Goal: Task Accomplishment & Management: Use online tool/utility

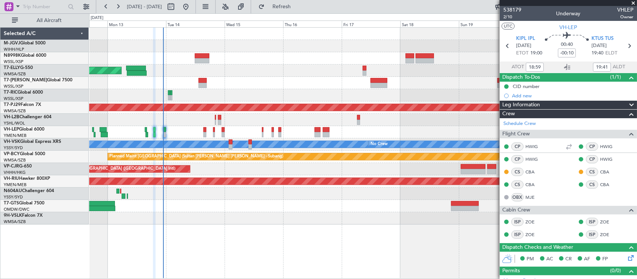
click at [296, 119] on div at bounding box center [363, 120] width 548 height 12
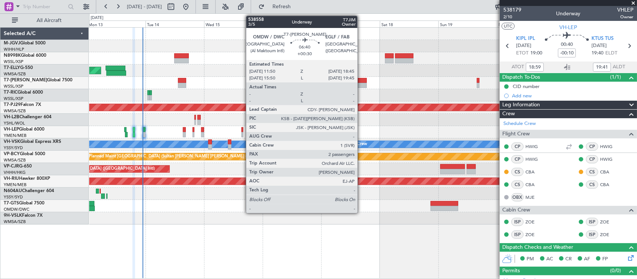
click at [361, 80] on div at bounding box center [358, 80] width 17 height 5
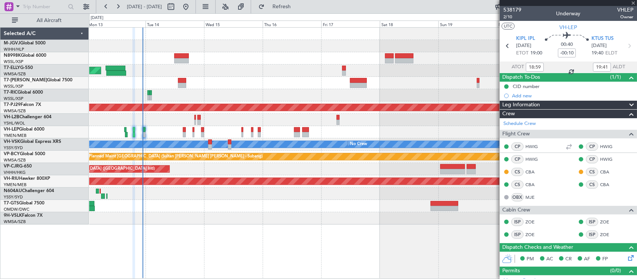
type input "+00:30"
type input "2"
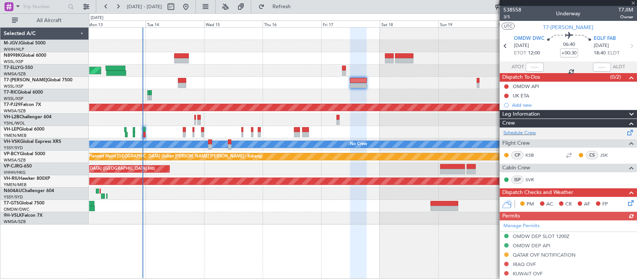
click at [539, 134] on div "Schedule Crew" at bounding box center [568, 133] width 137 height 11
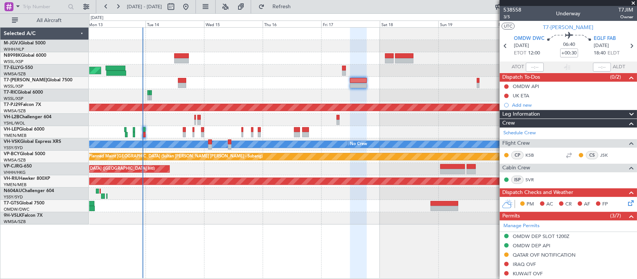
click at [337, 144] on div "Planned Maint [GEOGRAPHIC_DATA] ([GEOGRAPHIC_DATA] Intl) Planned Maint [GEOGRAP…" at bounding box center [363, 126] width 548 height 197
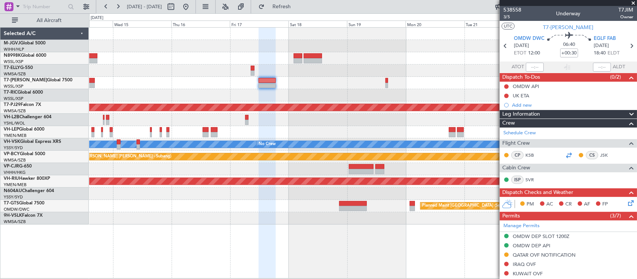
click at [564, 154] on div at bounding box center [568, 155] width 9 height 9
click at [391, 80] on div at bounding box center [363, 83] width 548 height 12
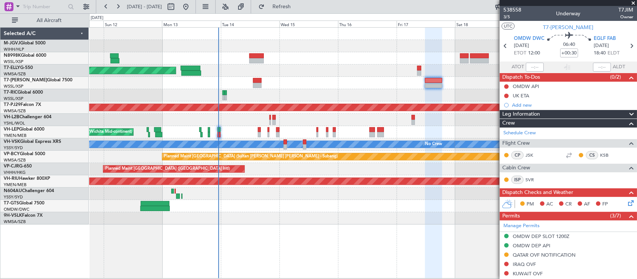
click at [327, 72] on div "Planned Maint [GEOGRAPHIC_DATA] ([GEOGRAPHIC_DATA] Intl)" at bounding box center [363, 71] width 548 height 12
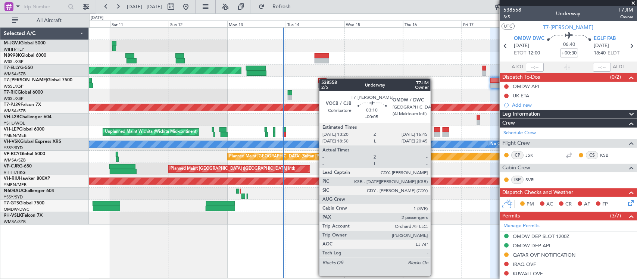
click at [305, 77] on div at bounding box center [363, 83] width 548 height 12
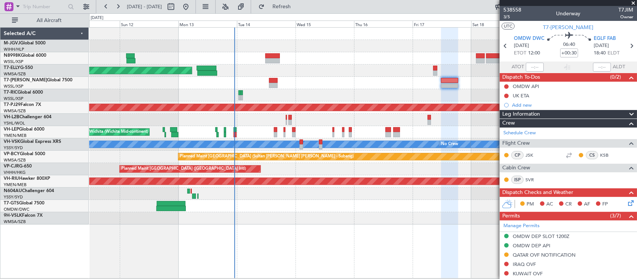
click at [324, 90] on div at bounding box center [363, 95] width 548 height 12
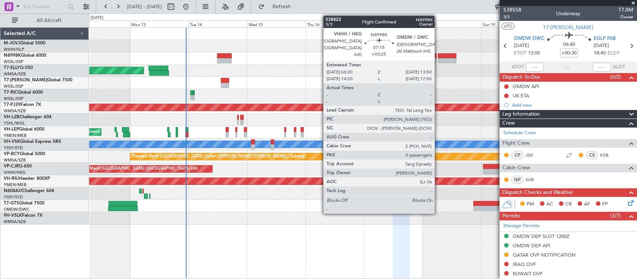
click at [439, 56] on div at bounding box center [447, 55] width 19 height 5
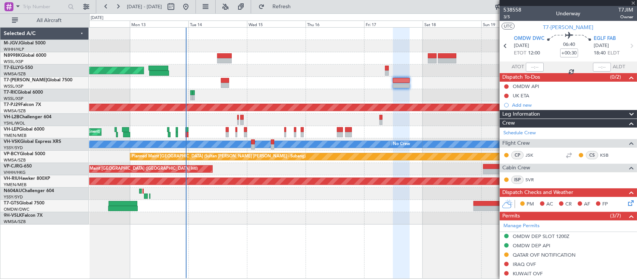
type input "+00:25"
type input "0"
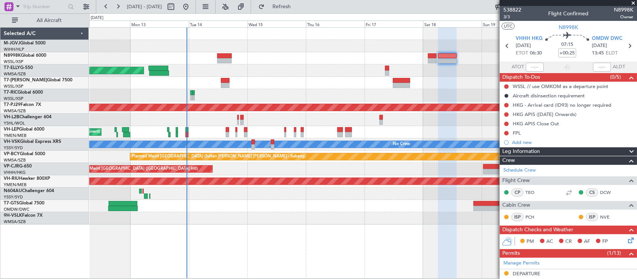
click at [327, 200] on div at bounding box center [363, 194] width 548 height 12
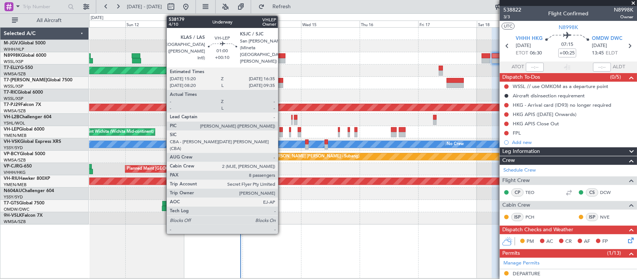
click at [282, 134] on div at bounding box center [281, 134] width 3 height 5
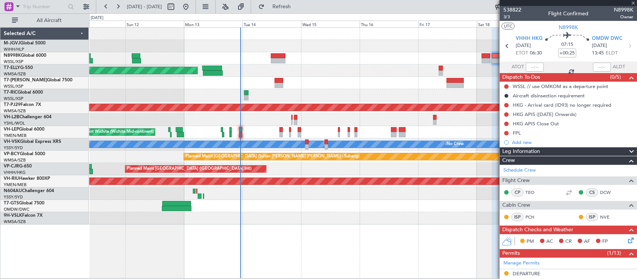
type input "+00:10"
type input "8"
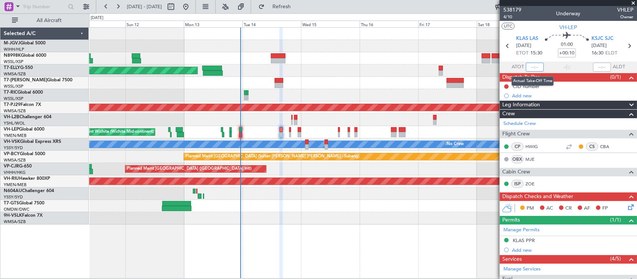
click at [537, 68] on input "text" at bounding box center [535, 67] width 18 height 9
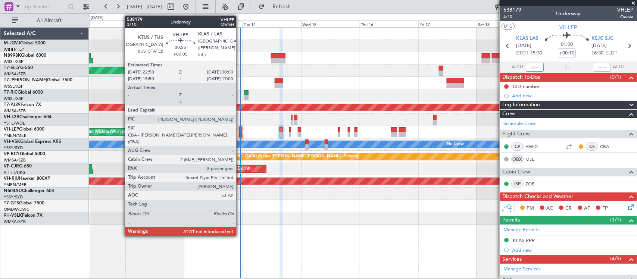
click at [240, 134] on div at bounding box center [240, 134] width 3 height 5
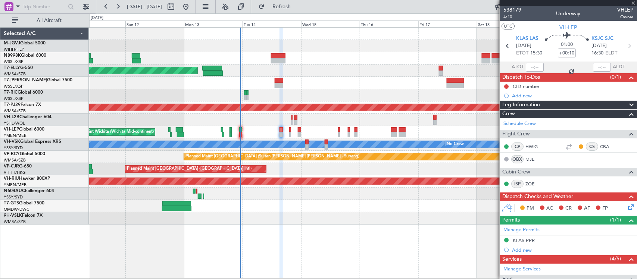
type input "+00:05"
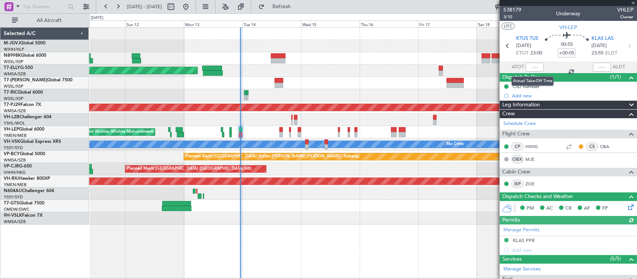
click at [535, 68] on div at bounding box center [535, 67] width 18 height 9
click at [534, 68] on input "text" at bounding box center [535, 67] width 18 height 9
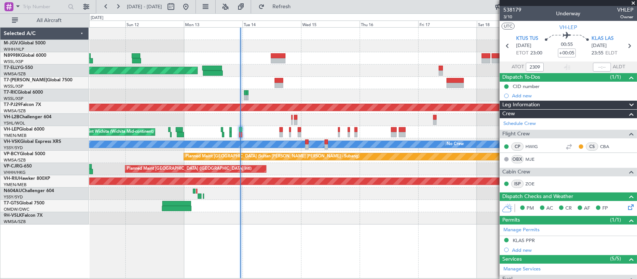
click at [551, 67] on section "ATOT 2309 ALDT" at bounding box center [568, 67] width 137 height 11
type input "23:09"
type input "7"
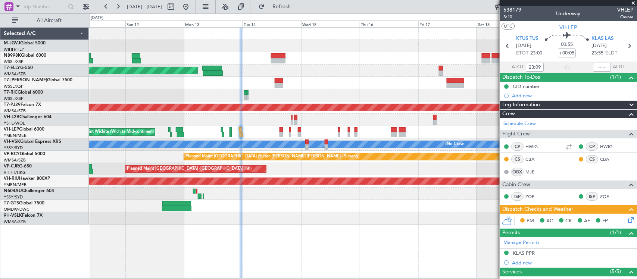
scroll to position [78, 0]
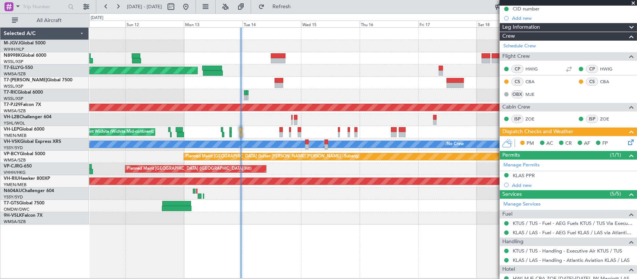
click at [627, 141] on icon at bounding box center [630, 141] width 6 height 6
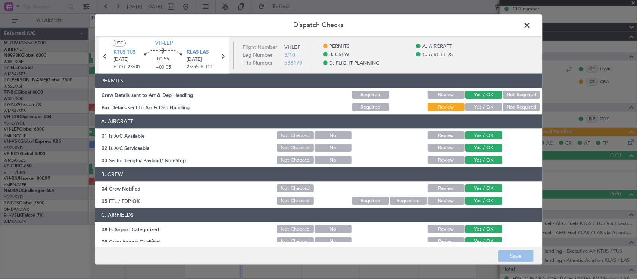
click at [486, 109] on button "Yes / OK" at bounding box center [484, 107] width 37 height 8
click at [508, 255] on button "Save" at bounding box center [515, 257] width 35 height 12
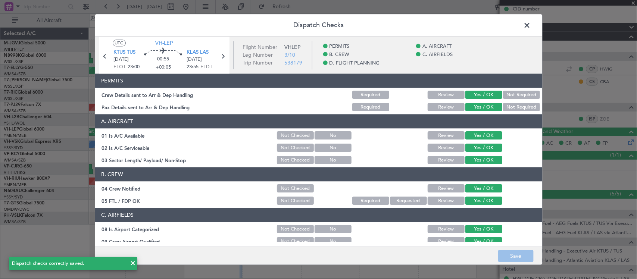
click at [531, 28] on span at bounding box center [531, 27] width 0 height 15
